Goal: Task Accomplishment & Management: Manage account settings

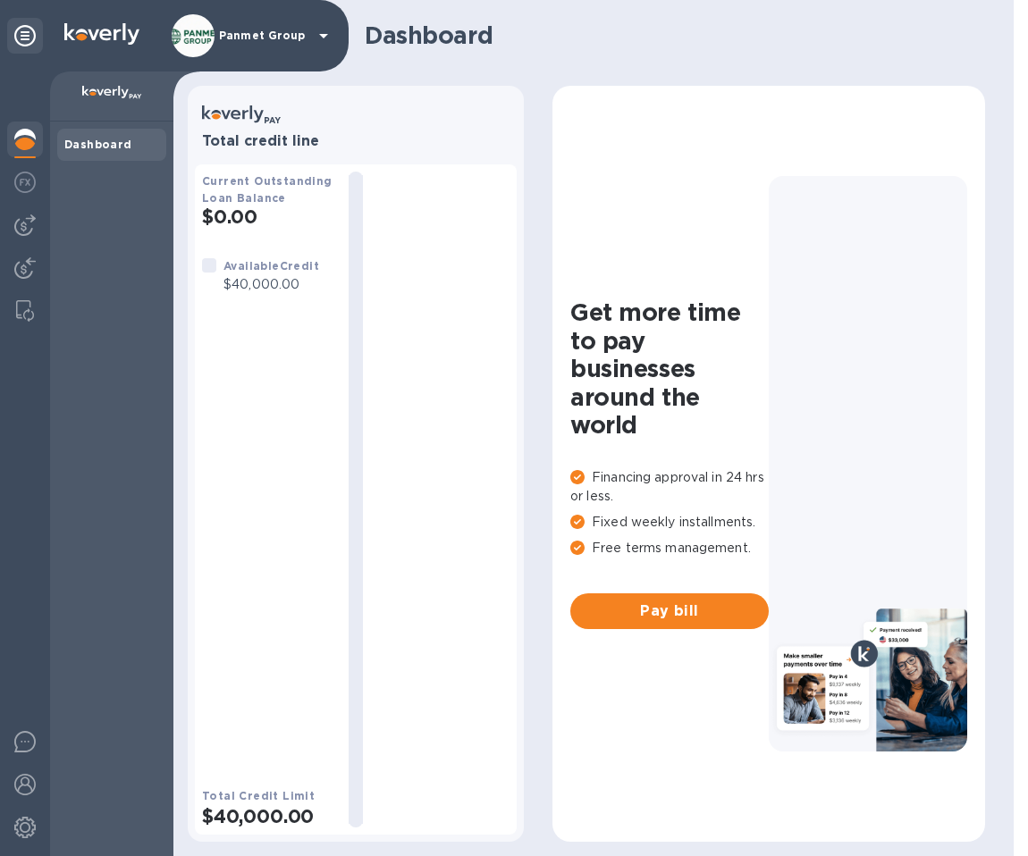
click at [258, 281] on p "$40,000.00" at bounding box center [272, 284] width 96 height 19
click at [207, 268] on div at bounding box center [209, 265] width 14 height 14
click at [30, 223] on img at bounding box center [24, 225] width 21 height 21
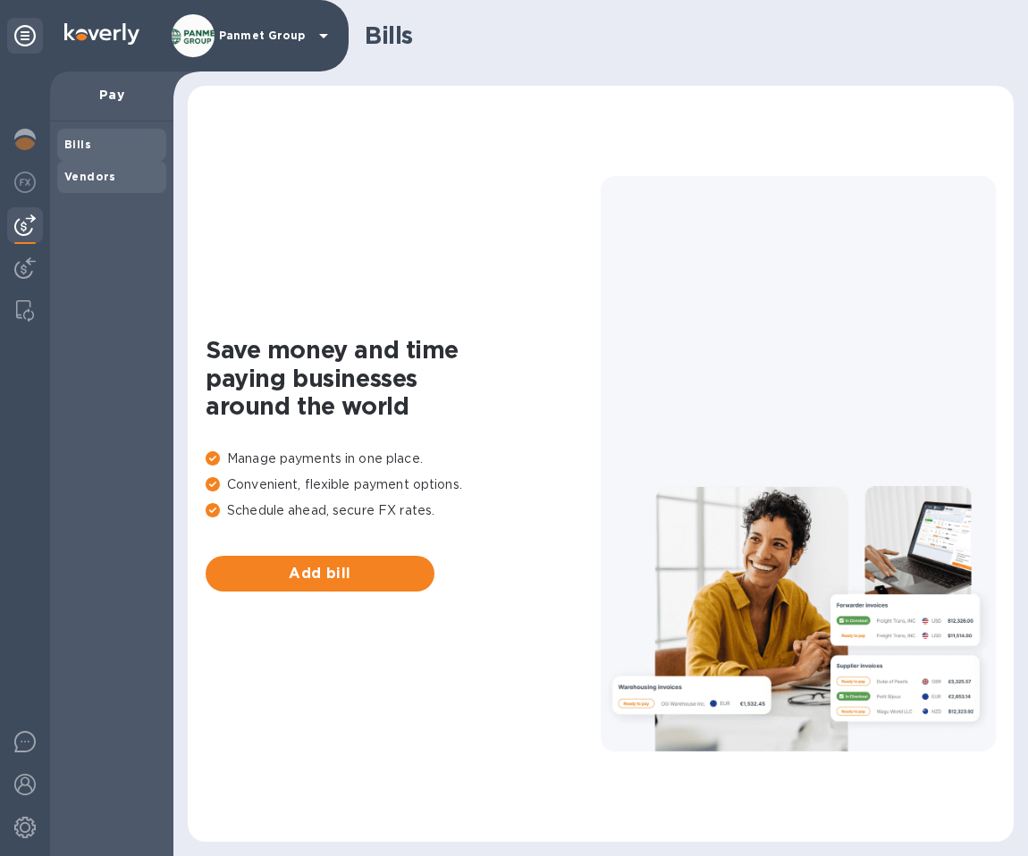
click at [97, 186] on div "Vendors" at bounding box center [111, 177] width 109 height 32
click at [89, 151] on span "Bills" at bounding box center [111, 145] width 95 height 18
click at [18, 185] on img at bounding box center [24, 182] width 21 height 21
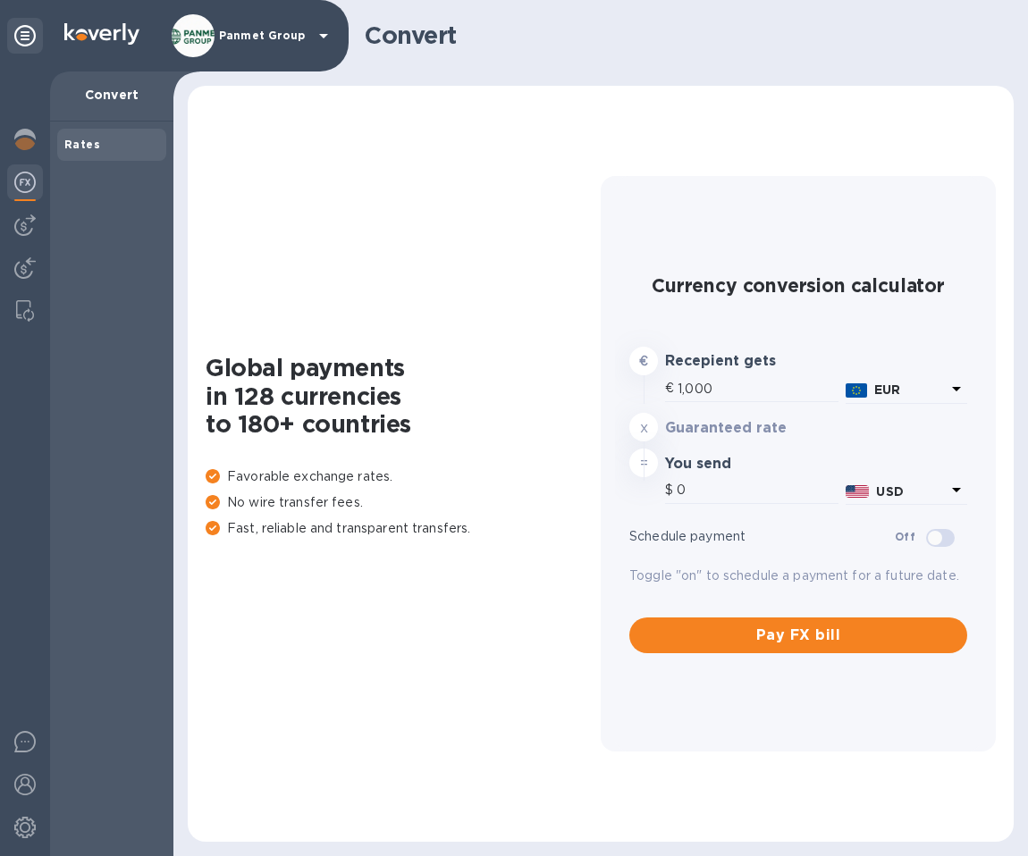
type input "1,184.51"
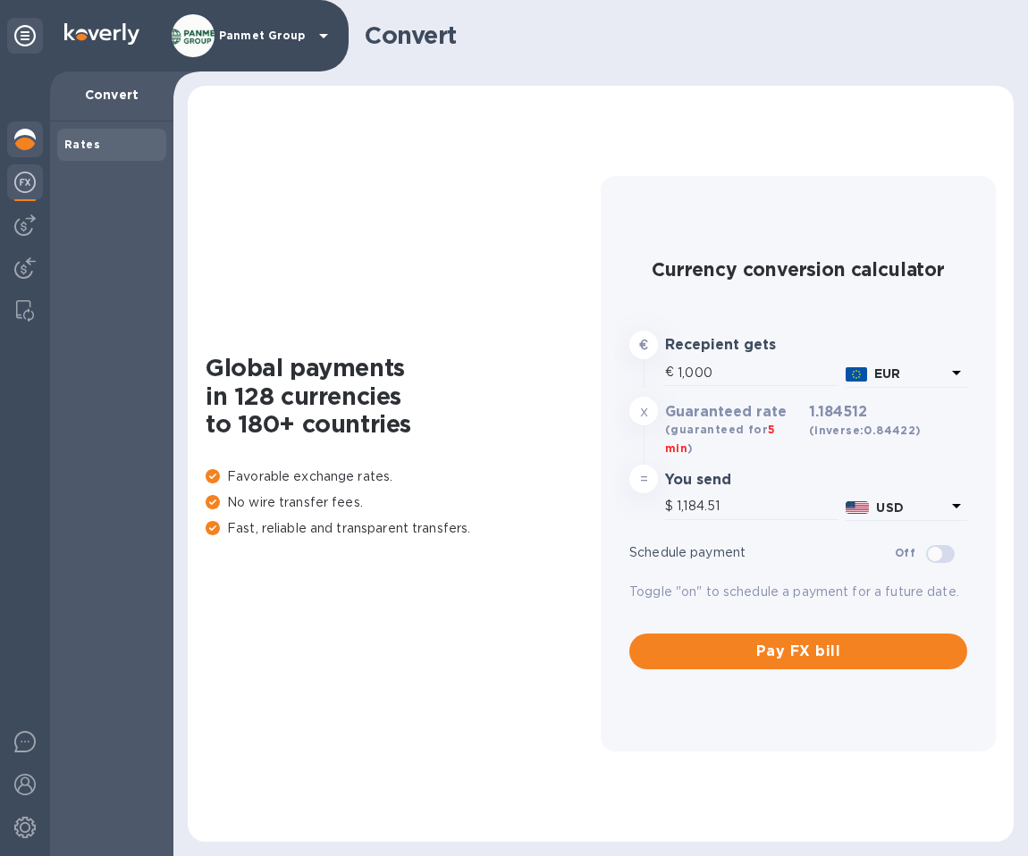
click at [25, 131] on img at bounding box center [24, 139] width 21 height 21
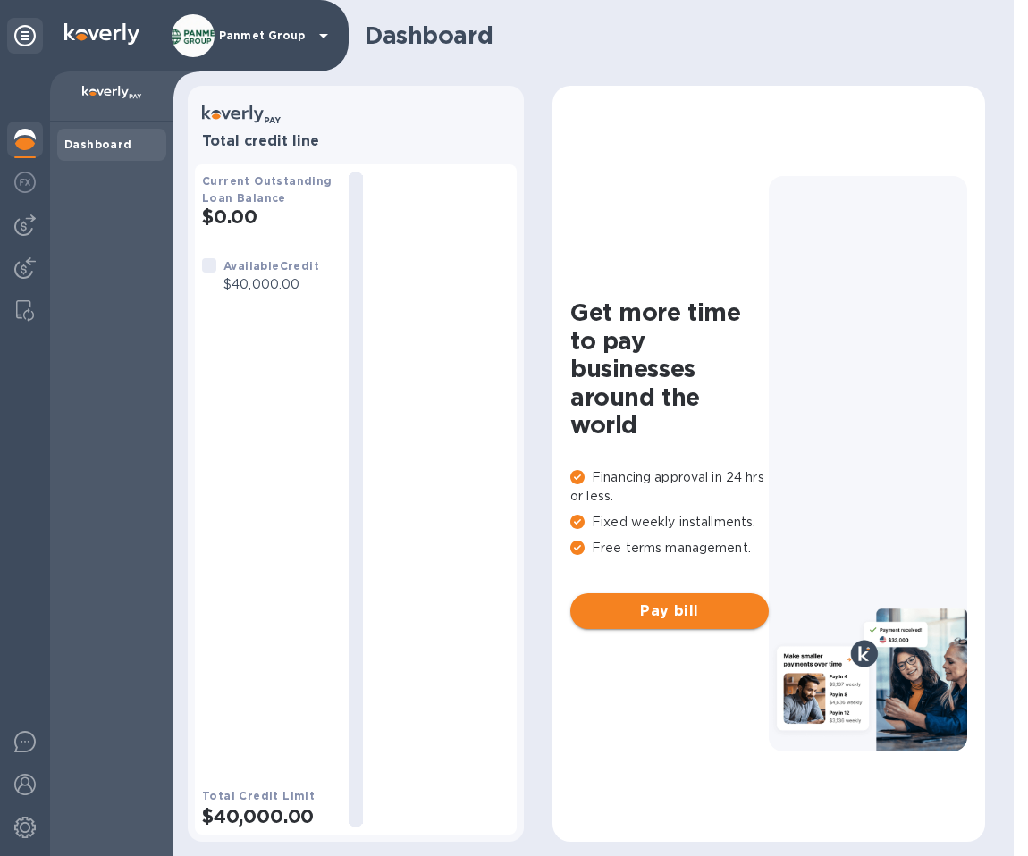
click at [670, 606] on span "Pay bill" at bounding box center [670, 611] width 170 height 21
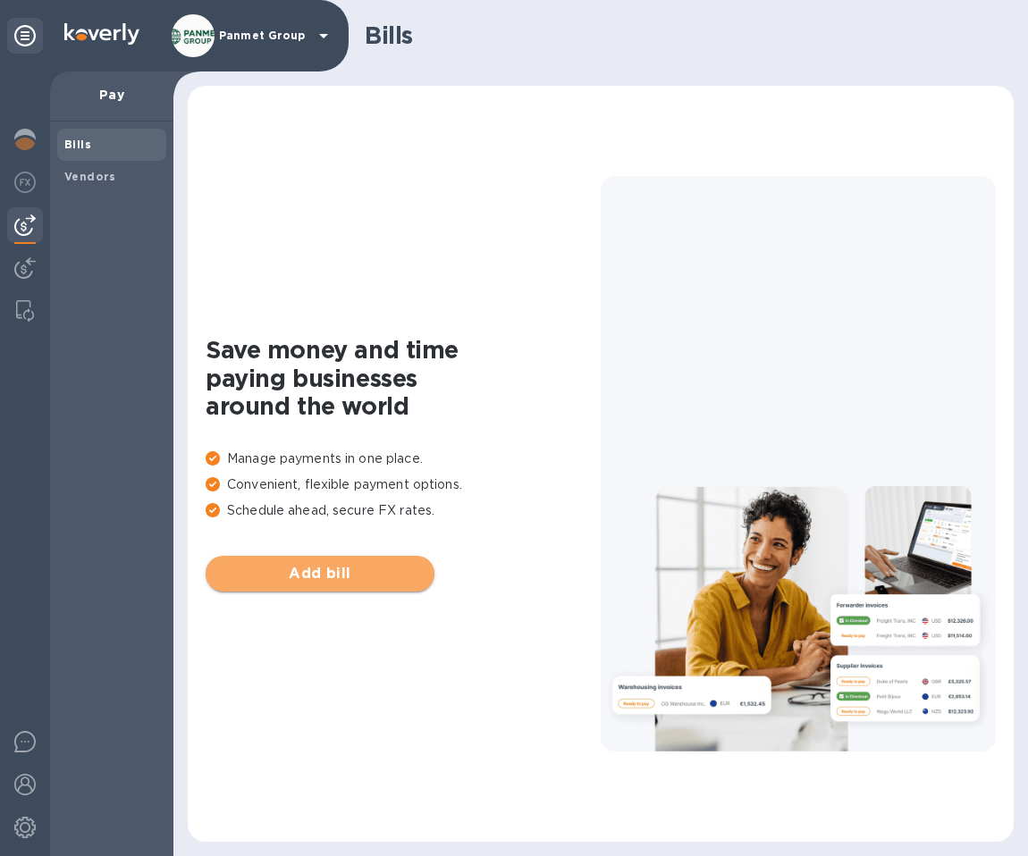
click at [361, 569] on span "Add bill" at bounding box center [320, 573] width 200 height 21
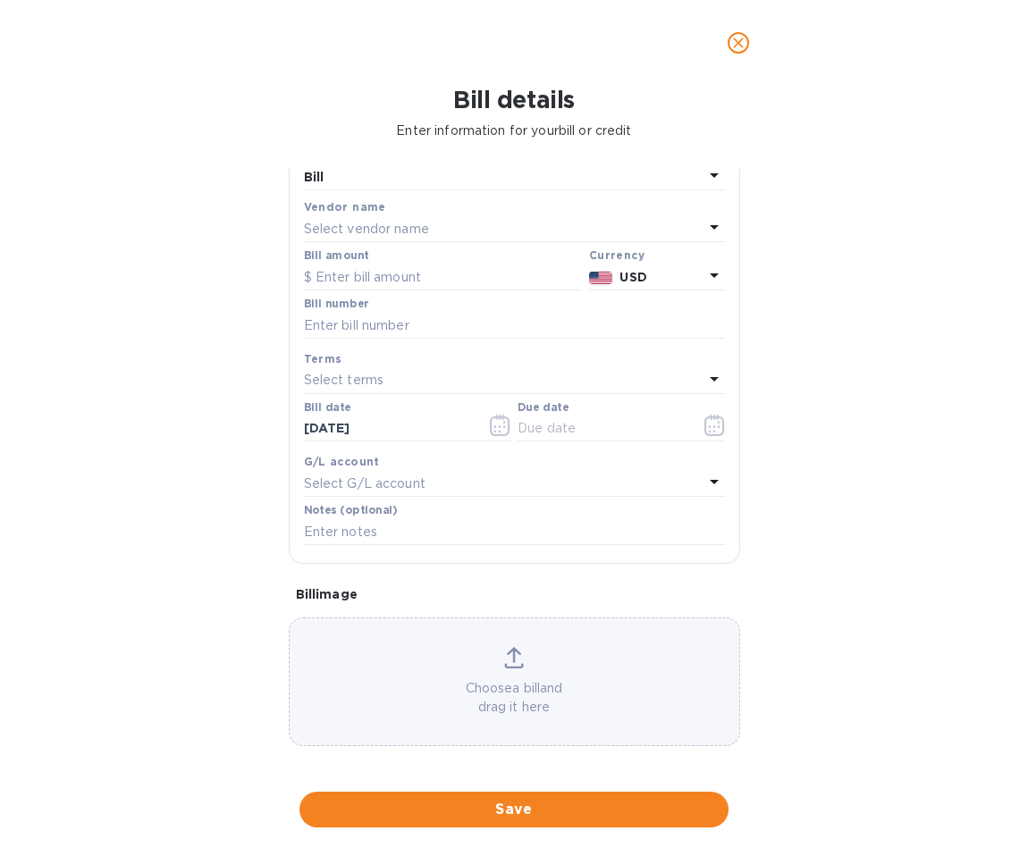
scroll to position [77, 0]
